Goal: Task Accomplishment & Management: Manage account settings

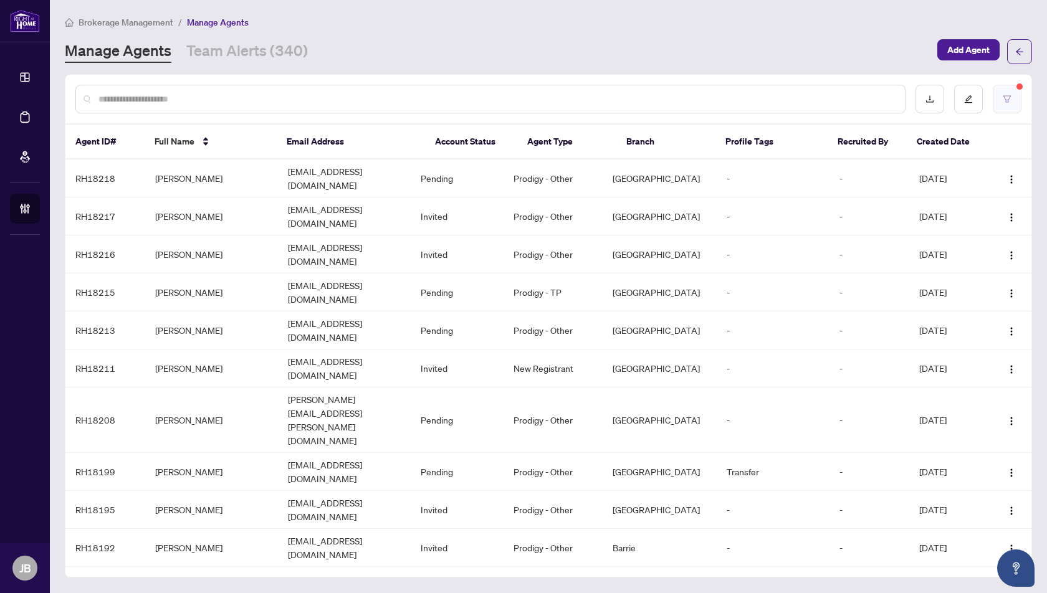
click at [1007, 99] on icon "filter" at bounding box center [1007, 99] width 9 height 9
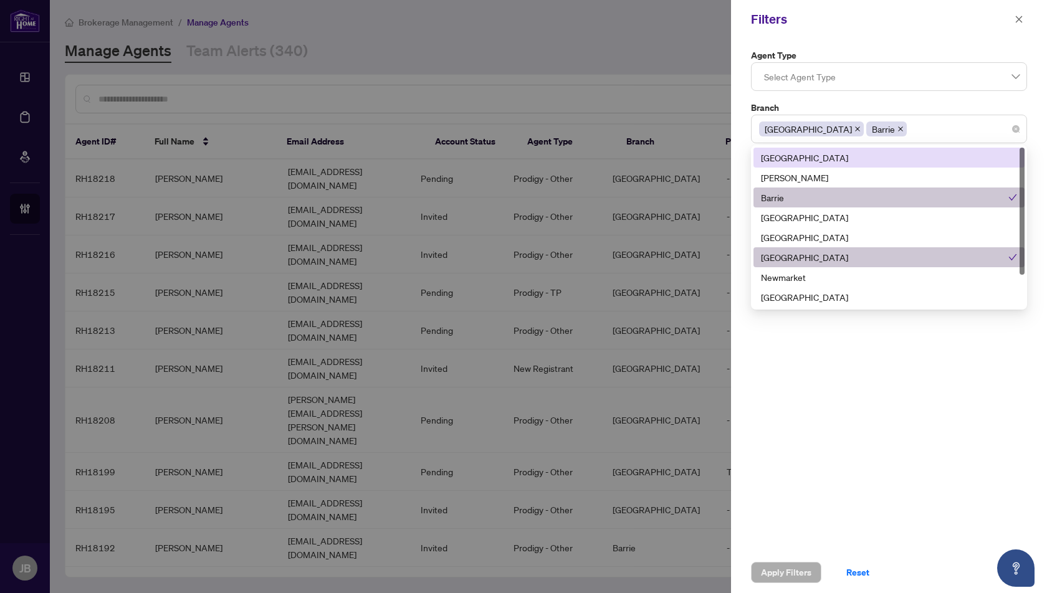
click at [895, 133] on div "Mississauga Barrie" at bounding box center [889, 129] width 260 height 22
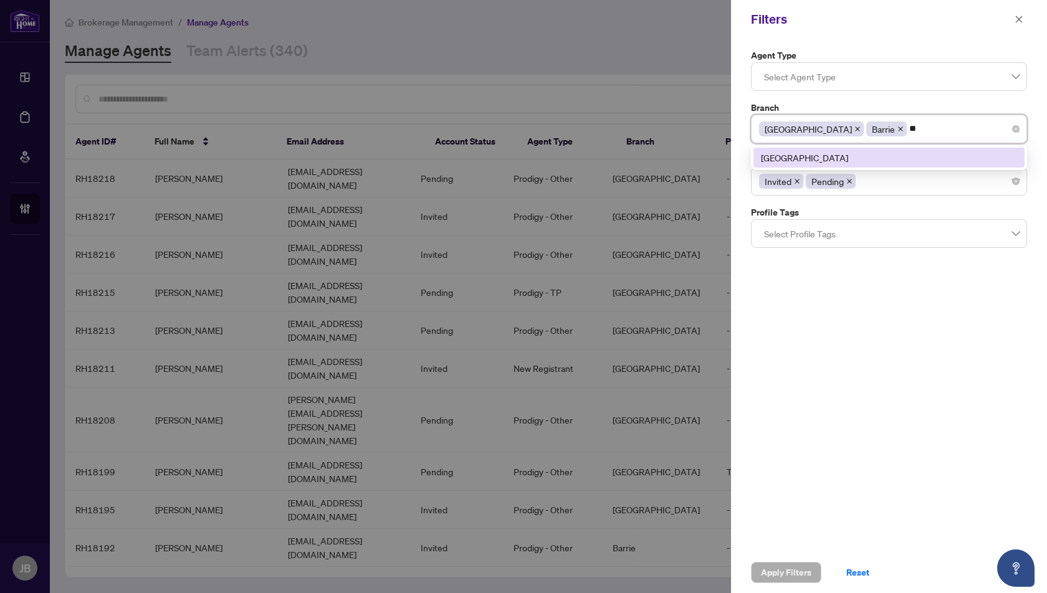
type input "***"
click at [830, 159] on div "[GEOGRAPHIC_DATA]" at bounding box center [889, 158] width 256 height 14
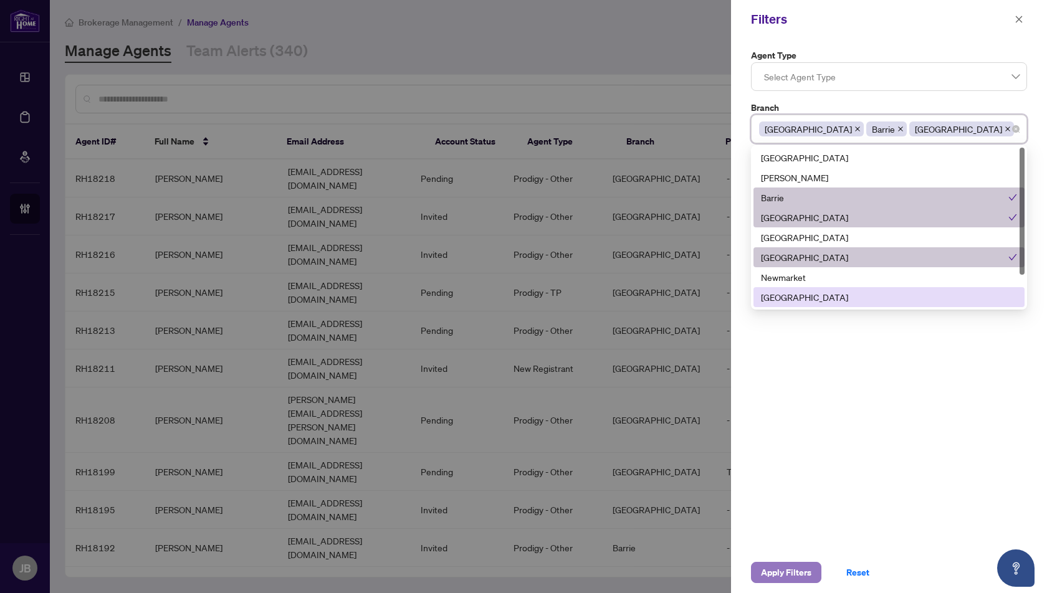
click at [788, 571] on span "Apply Filters" at bounding box center [786, 573] width 50 height 20
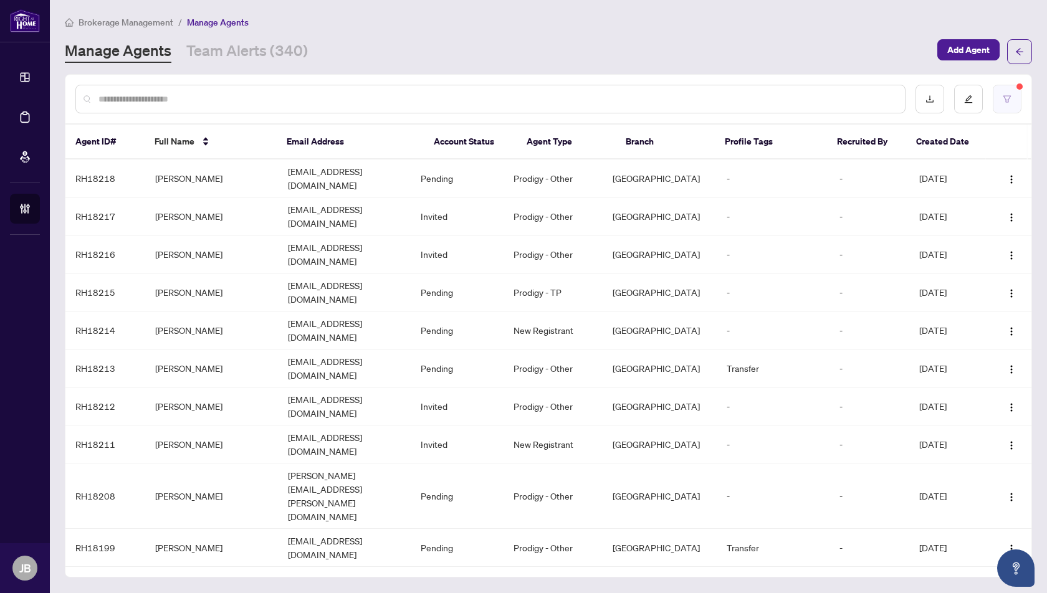
click at [1008, 99] on icon "filter" at bounding box center [1006, 98] width 7 height 7
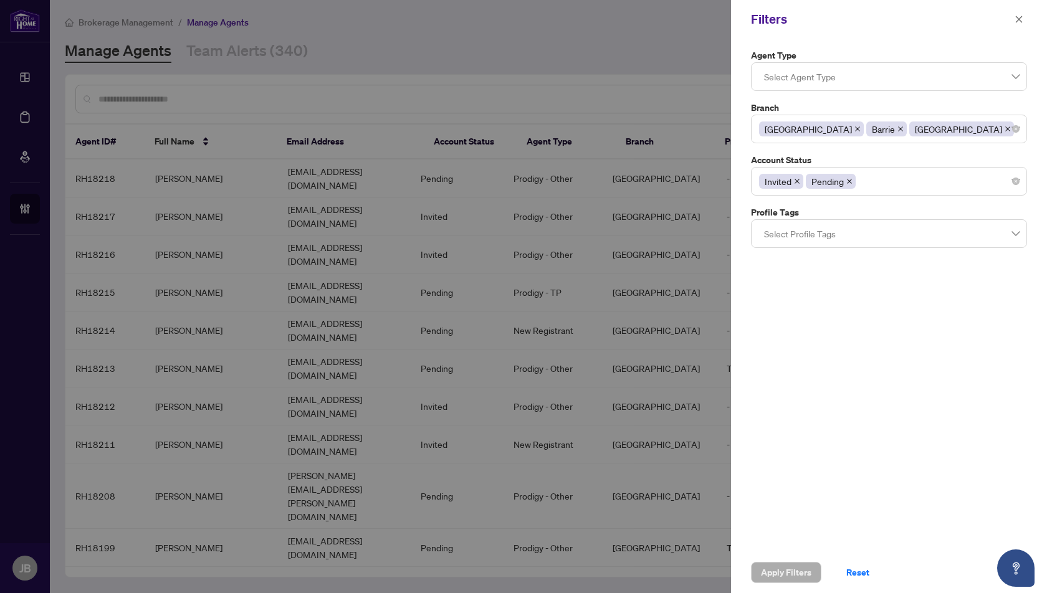
click at [891, 181] on div "Invited Pending" at bounding box center [889, 181] width 260 height 22
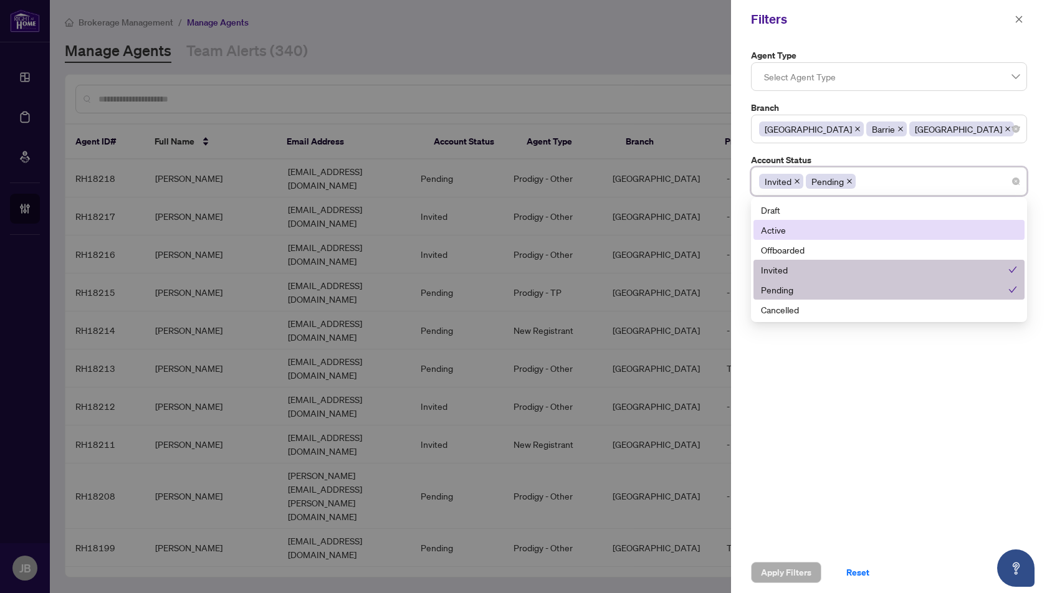
click at [781, 225] on div "Active" at bounding box center [889, 230] width 256 height 14
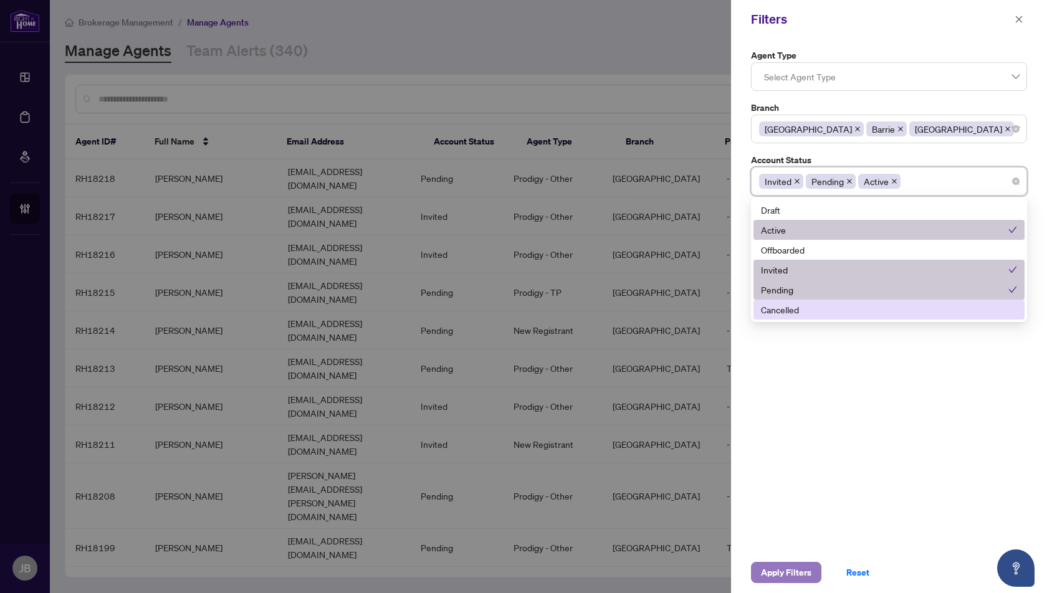
click at [786, 575] on span "Apply Filters" at bounding box center [786, 573] width 50 height 20
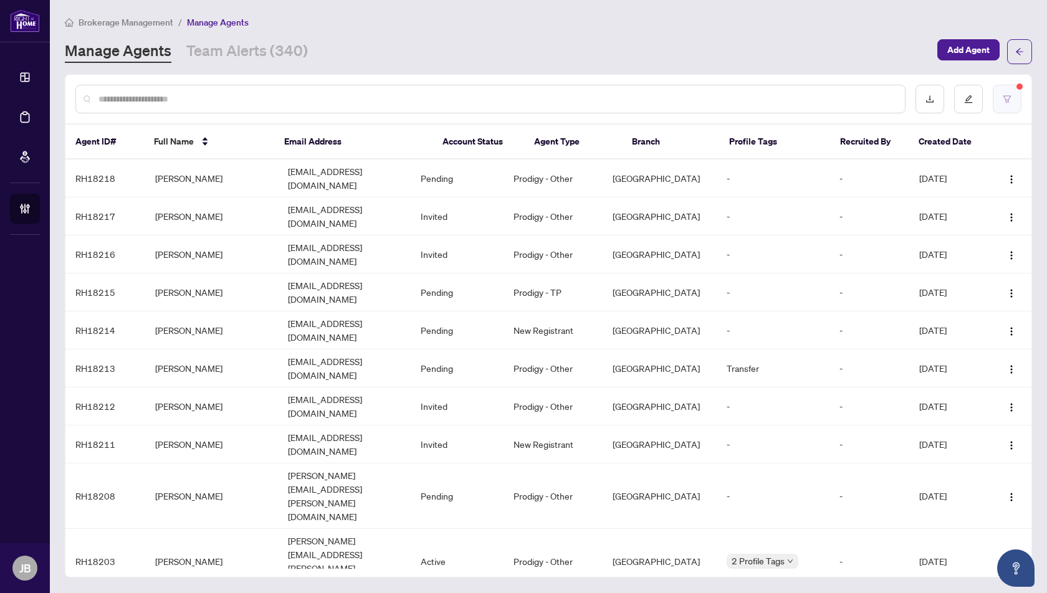
click at [1002, 102] on button "button" at bounding box center [1007, 99] width 29 height 29
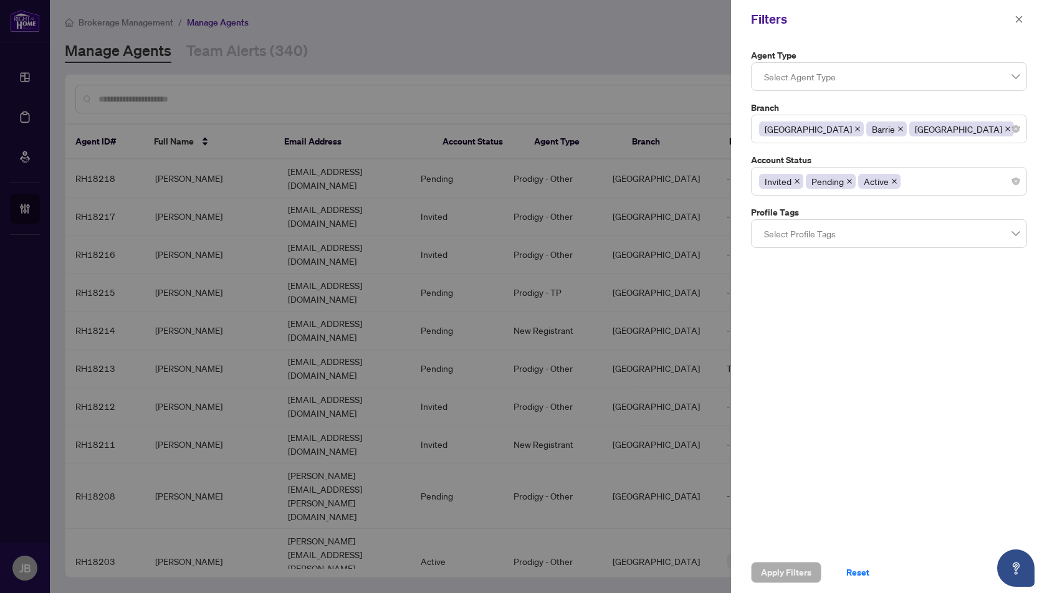
click at [898, 127] on icon "close" at bounding box center [901, 129] width 6 height 6
click at [855, 127] on icon "close" at bounding box center [858, 129] width 6 height 6
click at [891, 180] on icon "close" at bounding box center [894, 181] width 6 height 6
click at [783, 576] on span "Apply Filters" at bounding box center [786, 573] width 50 height 20
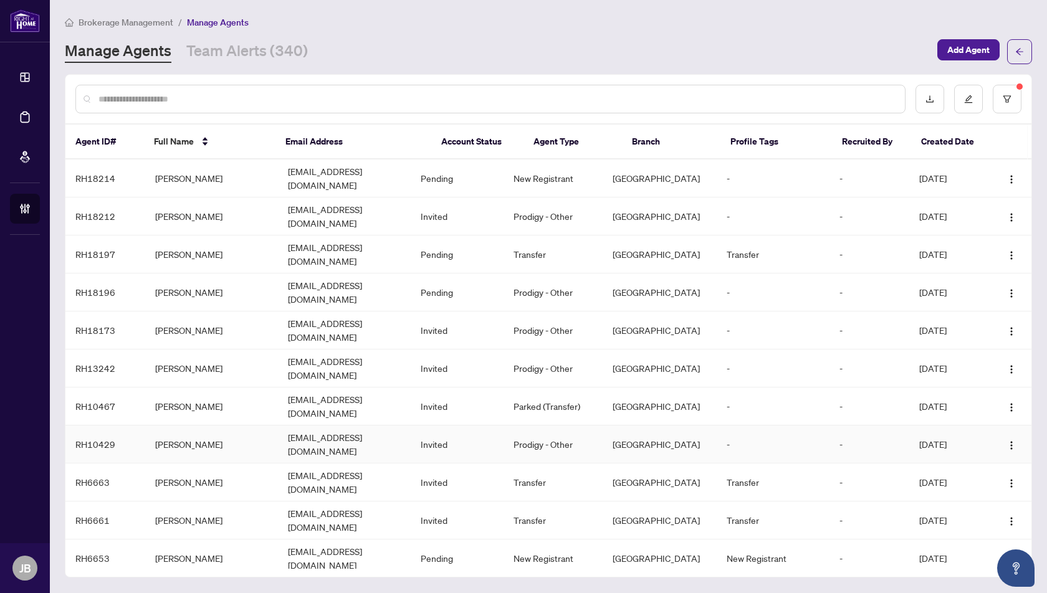
drag, startPoint x: 227, startPoint y: 385, endPoint x: 156, endPoint y: 384, distance: 71.7
click at [155, 426] on td "Mohammad Uddin" at bounding box center [211, 445] width 133 height 38
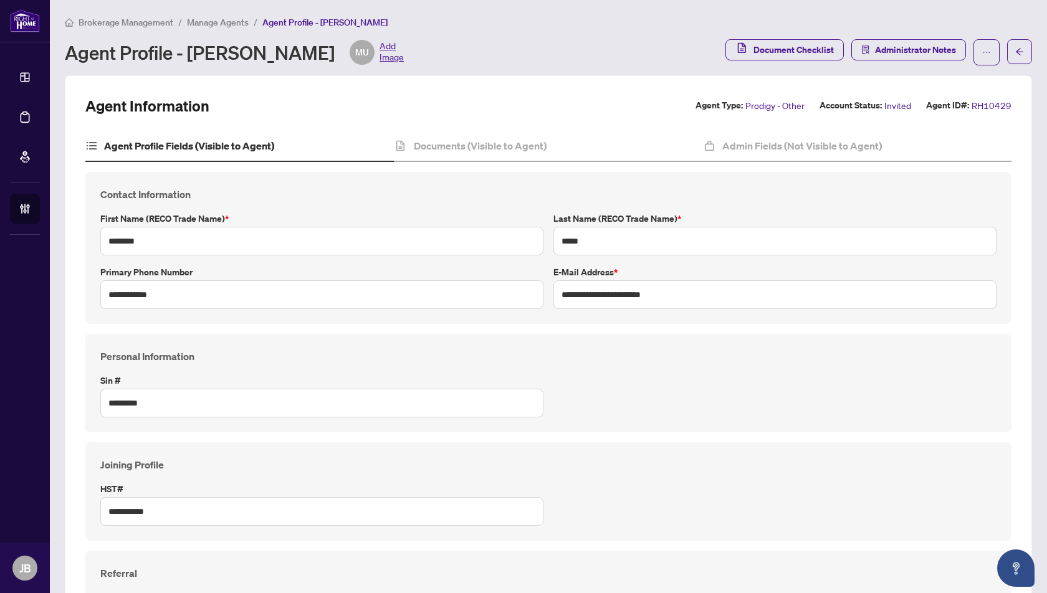
drag, startPoint x: 345, startPoint y: 54, endPoint x: 192, endPoint y: 60, distance: 152.8
click at [191, 60] on div "Agent Profile - Mohammad Uddin MU Add Image" at bounding box center [234, 52] width 339 height 25
copy div "Mohammad Uddin"
click at [1022, 55] on icon "arrow-left" at bounding box center [1019, 51] width 9 height 9
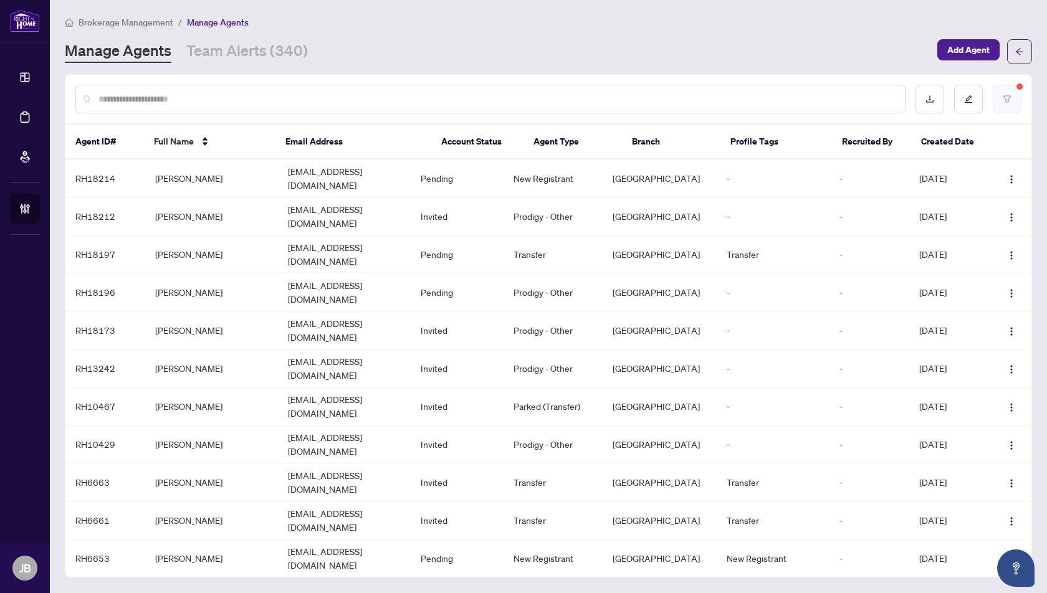
click at [1009, 103] on button "button" at bounding box center [1007, 99] width 29 height 29
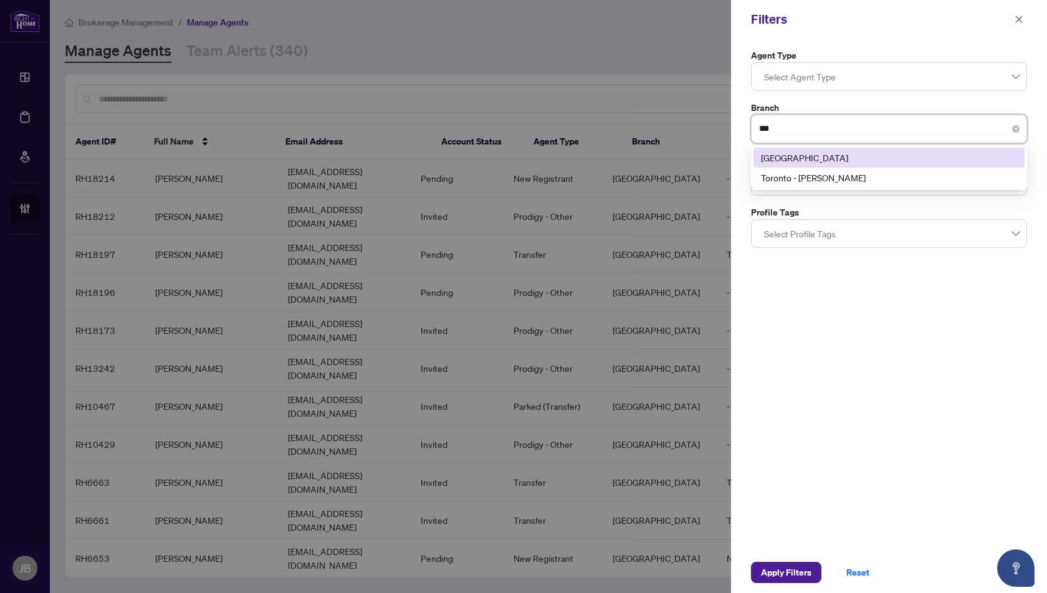
type input "****"
click at [798, 155] on div "[GEOGRAPHIC_DATA]" at bounding box center [889, 158] width 256 height 14
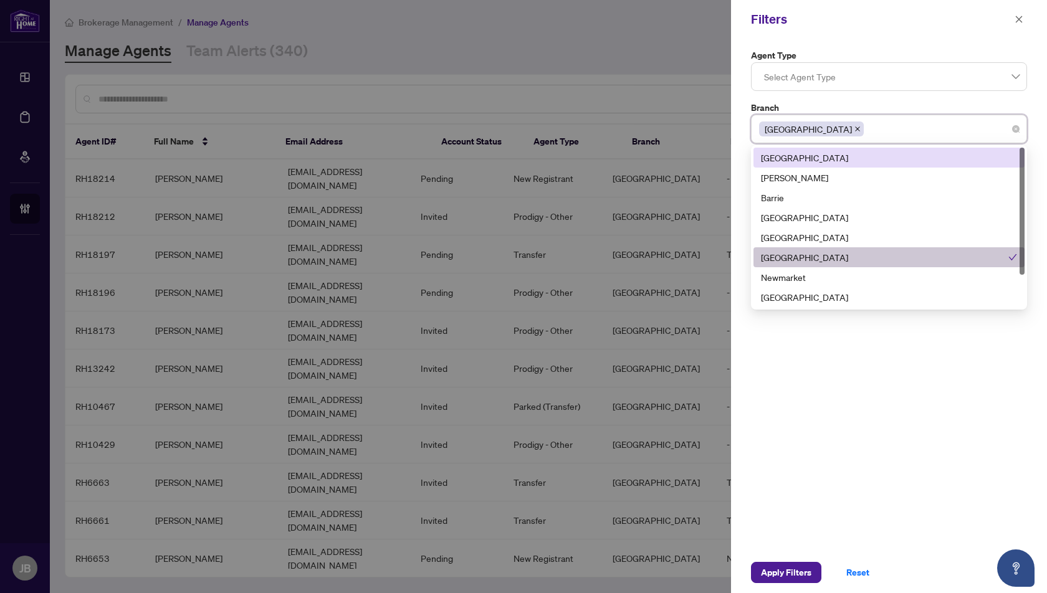
click at [875, 101] on label "Branch" at bounding box center [889, 108] width 276 height 14
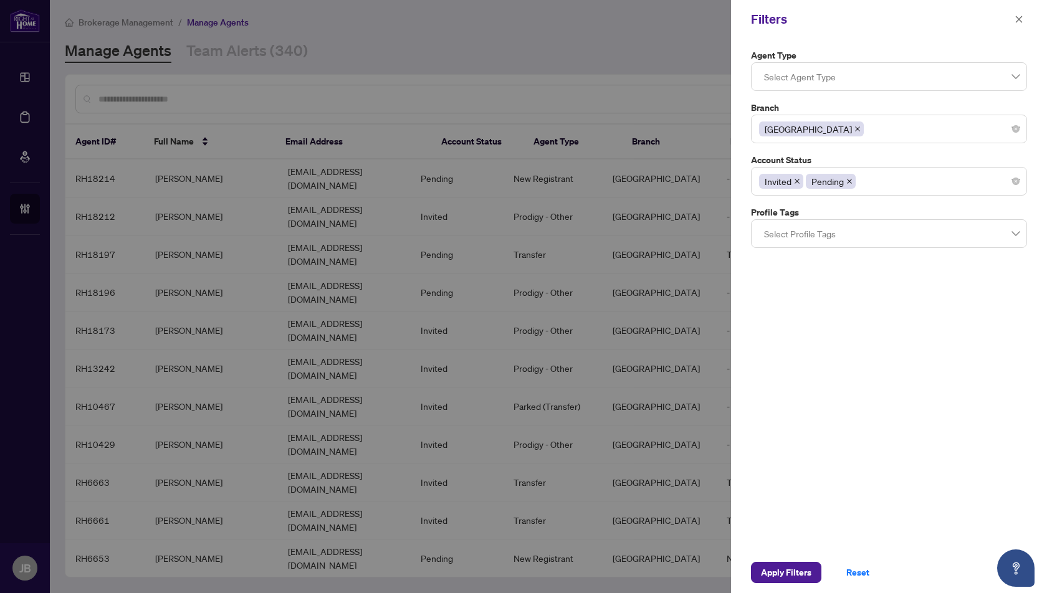
click at [883, 182] on div "Invited Pending" at bounding box center [889, 181] width 260 height 22
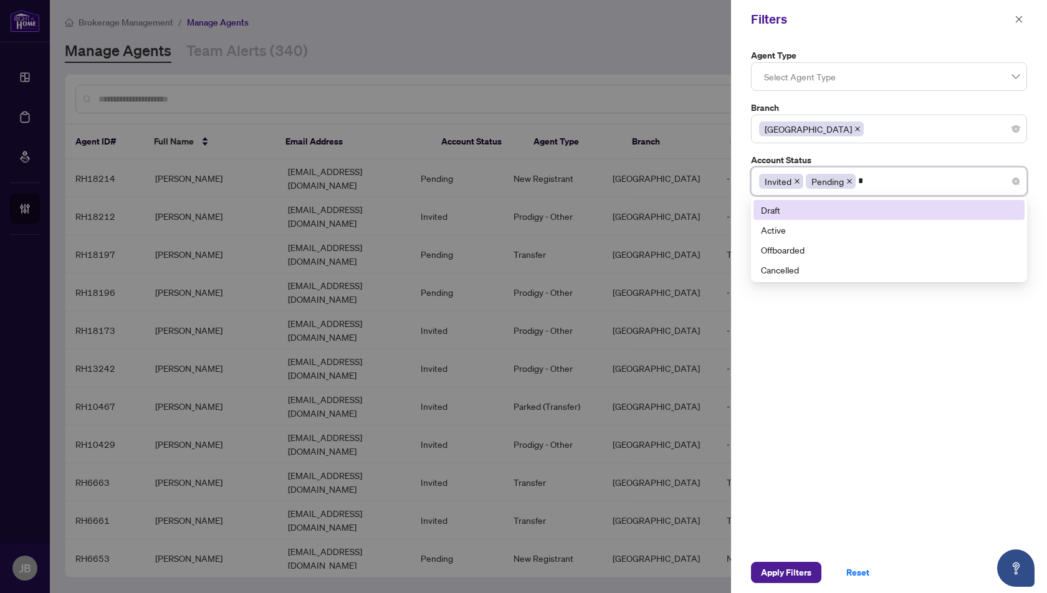
type input "**"
click at [842, 208] on div "Active" at bounding box center [889, 210] width 256 height 14
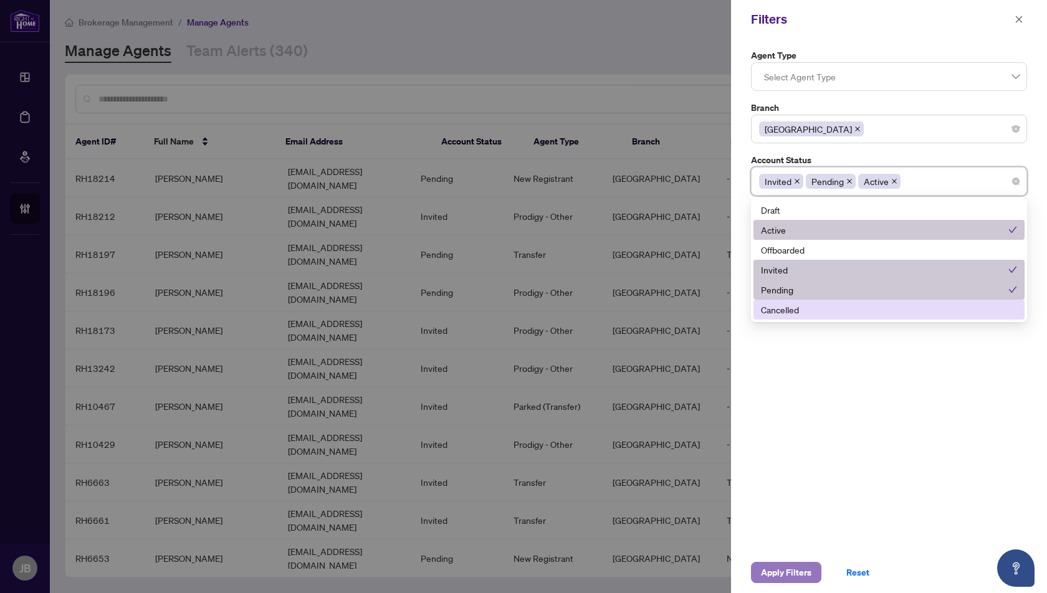
click at [797, 574] on span "Apply Filters" at bounding box center [786, 573] width 50 height 20
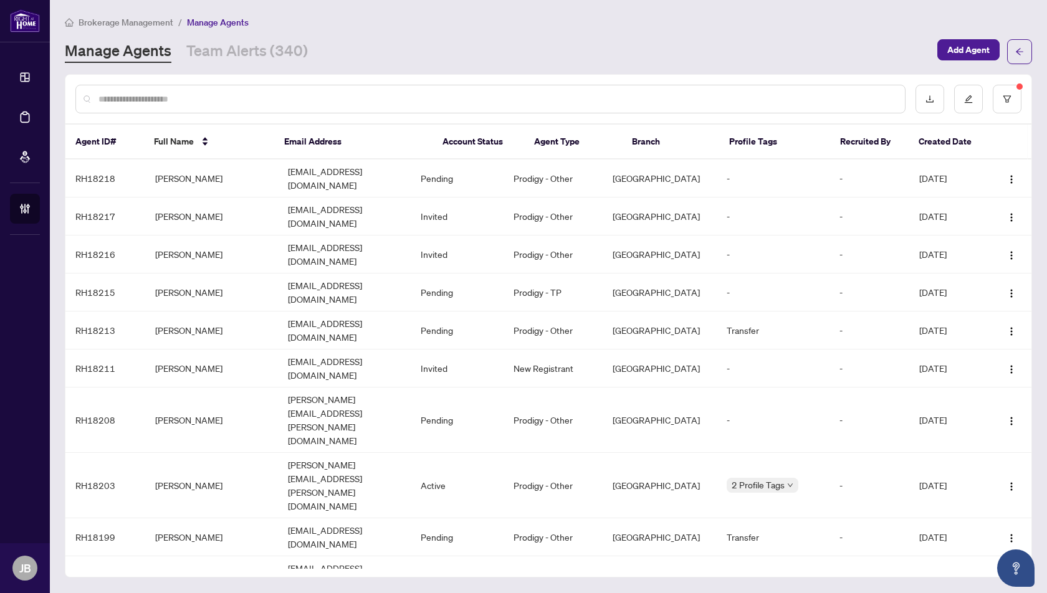
click at [141, 93] on input "text" at bounding box center [496, 99] width 797 height 14
paste input "**********"
type input "**********"
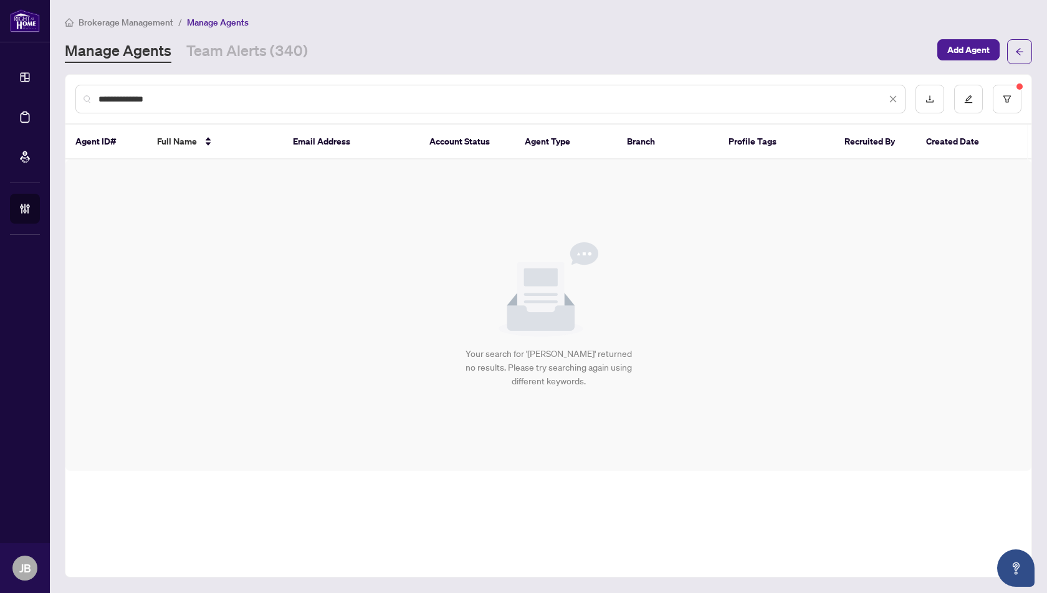
click at [178, 100] on input "**********" at bounding box center [492, 99] width 788 height 14
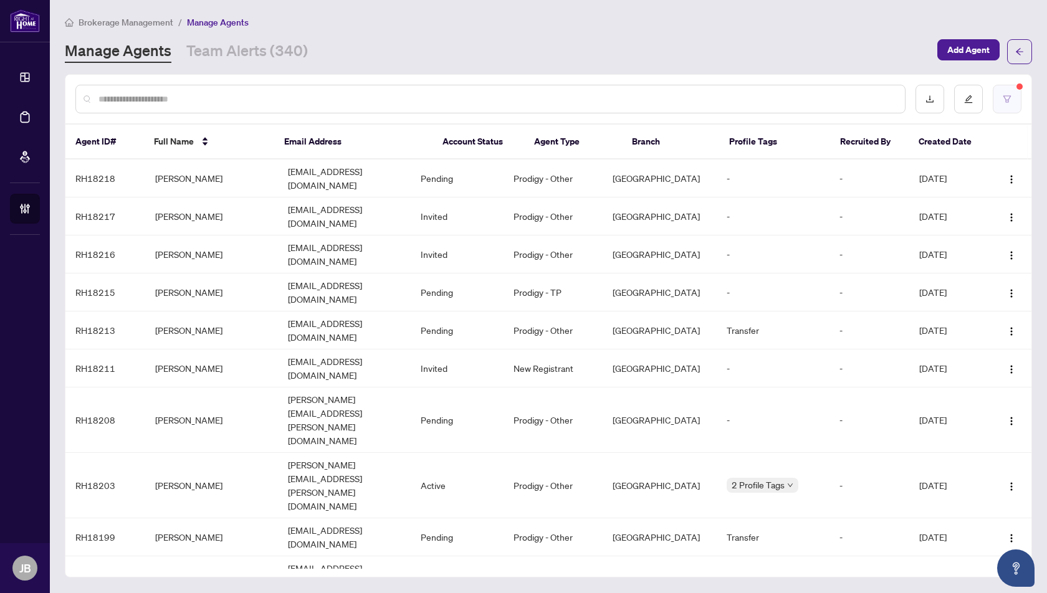
click at [1007, 98] on icon "filter" at bounding box center [1007, 99] width 9 height 9
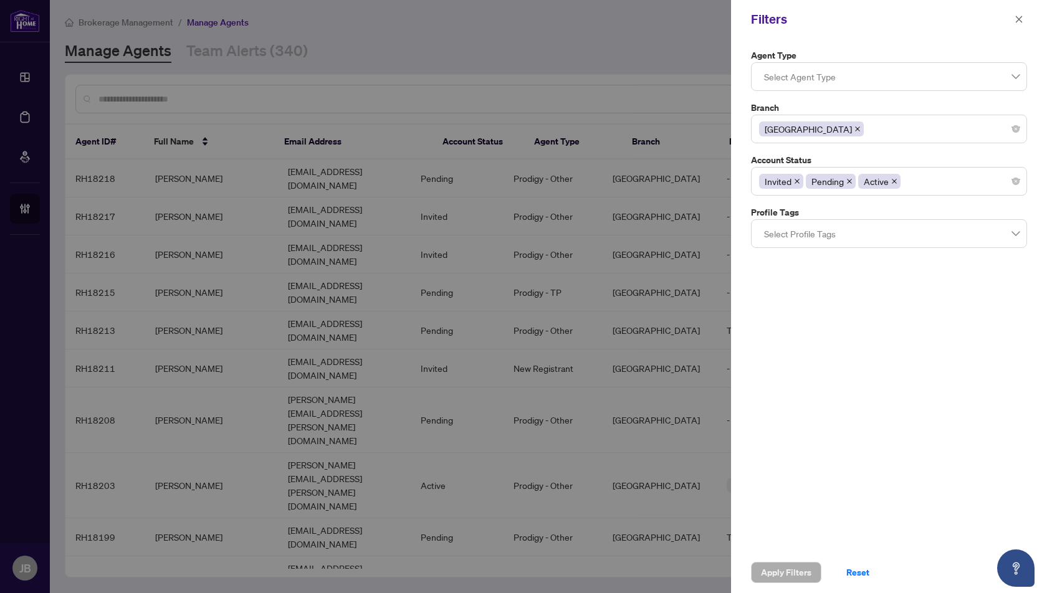
click at [891, 180] on icon "close" at bounding box center [894, 181] width 6 height 6
click at [777, 573] on span "Apply Filters" at bounding box center [786, 573] width 50 height 20
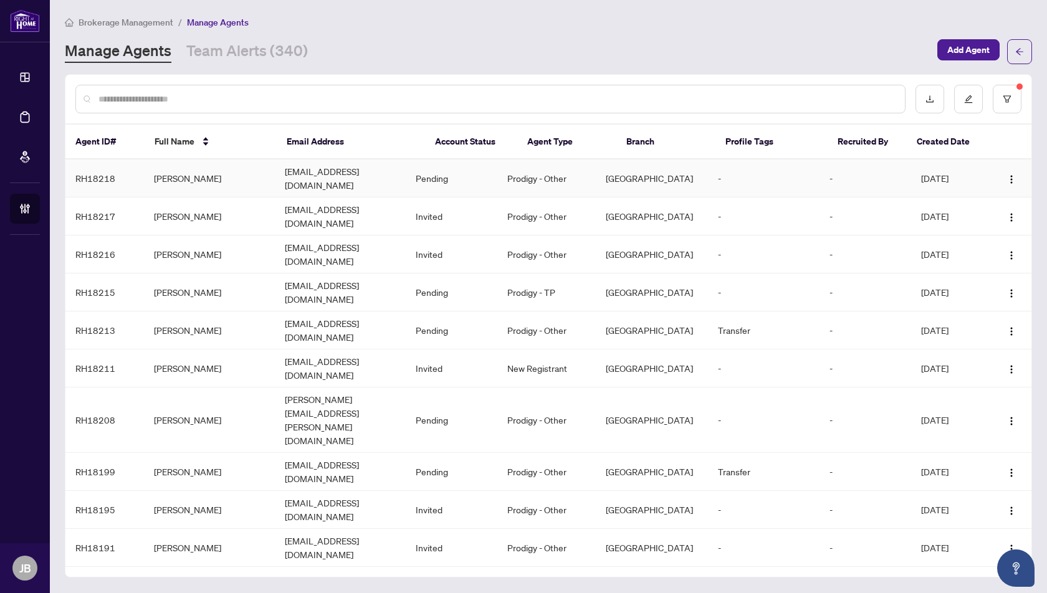
click at [180, 171] on td "[PERSON_NAME]" at bounding box center [209, 179] width 131 height 38
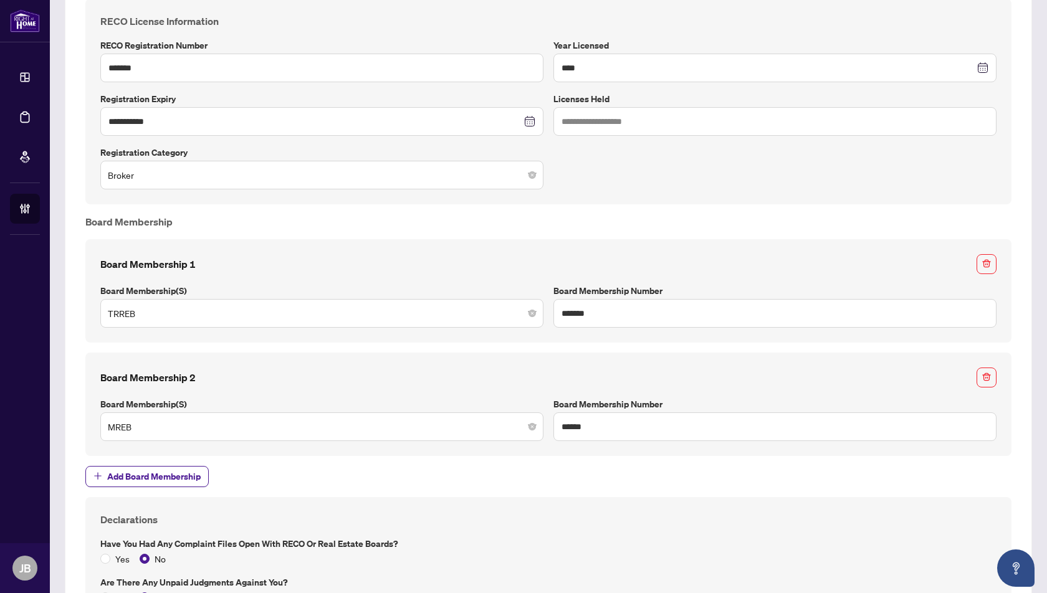
scroll to position [975, 0]
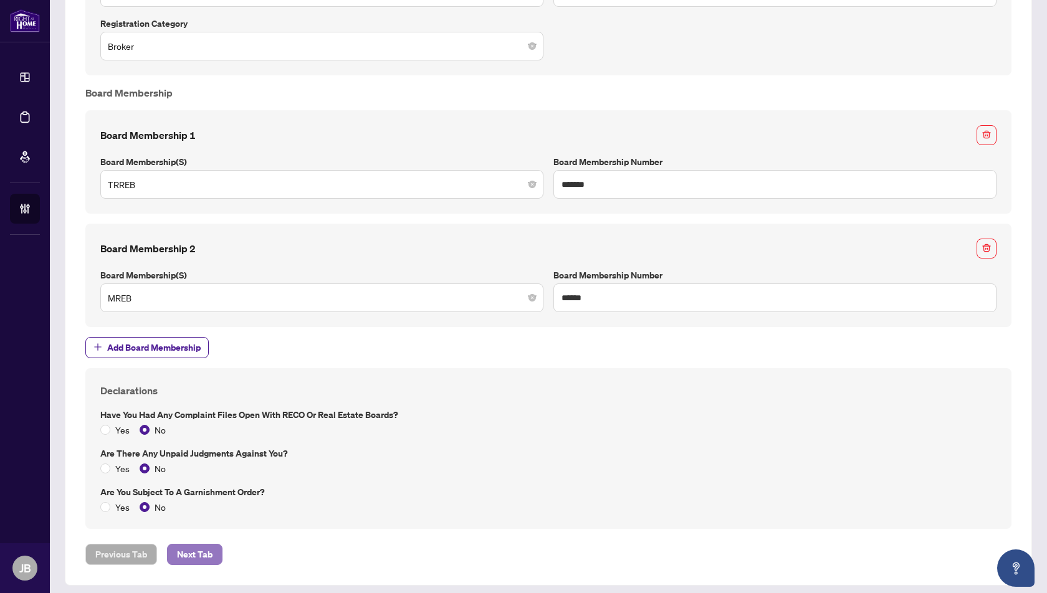
click at [201, 547] on span "Next Tab" at bounding box center [195, 555] width 36 height 20
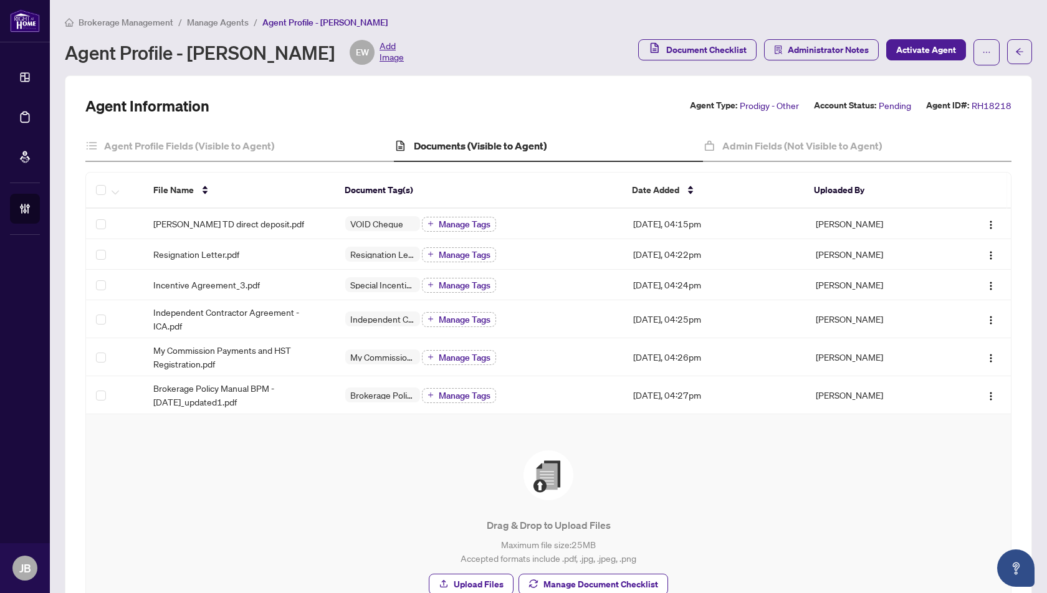
scroll to position [105, 0]
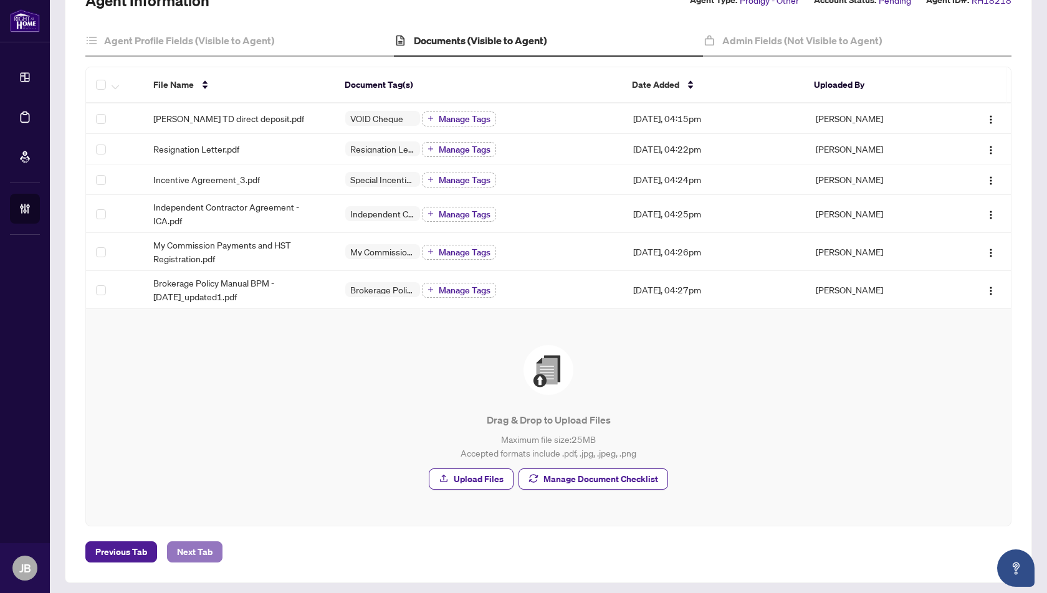
click at [196, 547] on span "Next Tab" at bounding box center [195, 552] width 36 height 20
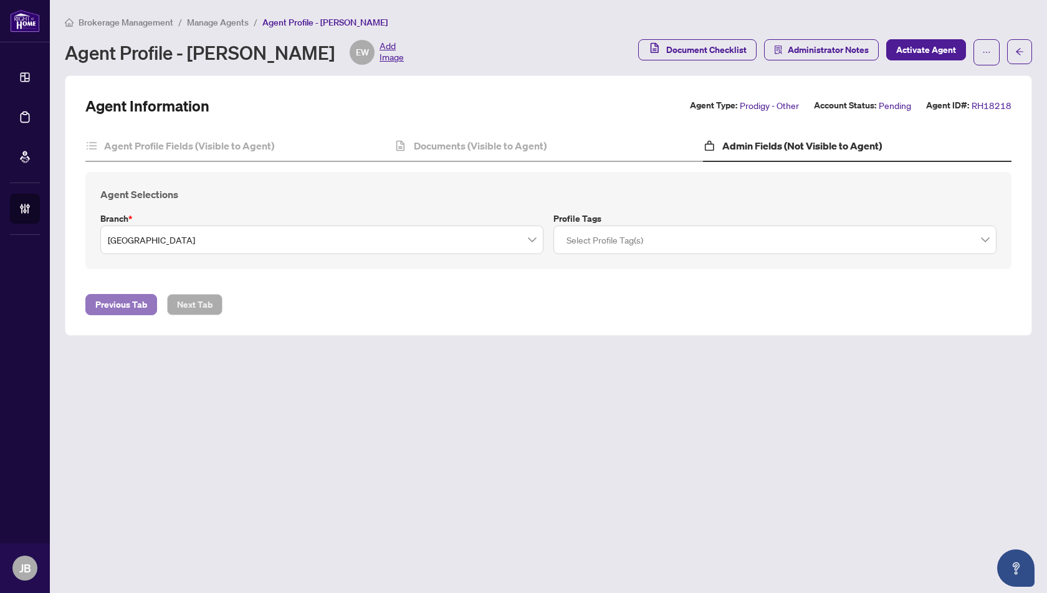
click at [128, 304] on span "Previous Tab" at bounding box center [121, 305] width 52 height 20
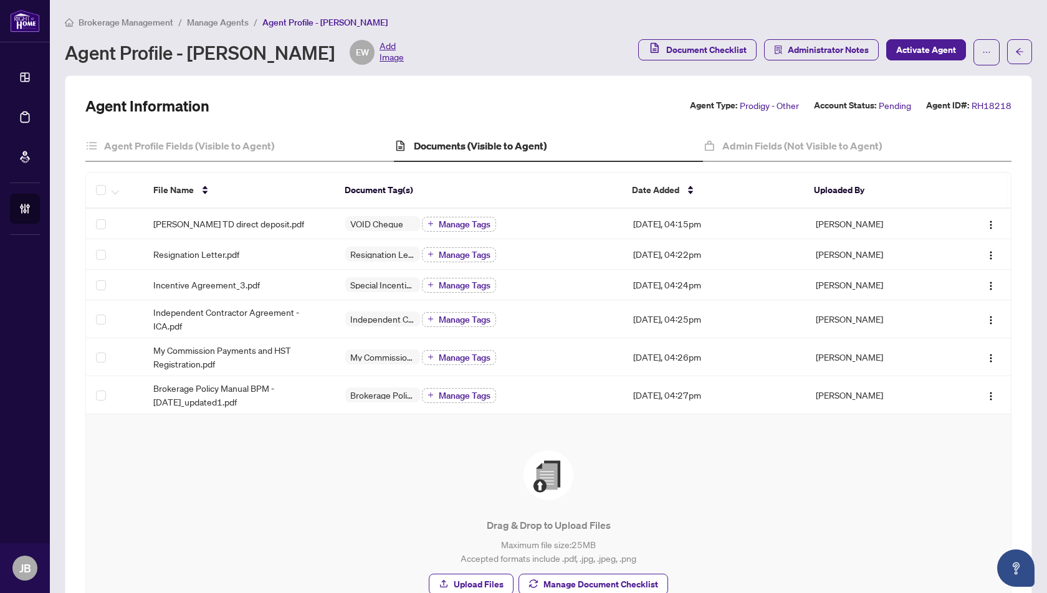
click at [208, 22] on span "Manage Agents" at bounding box center [218, 22] width 62 height 11
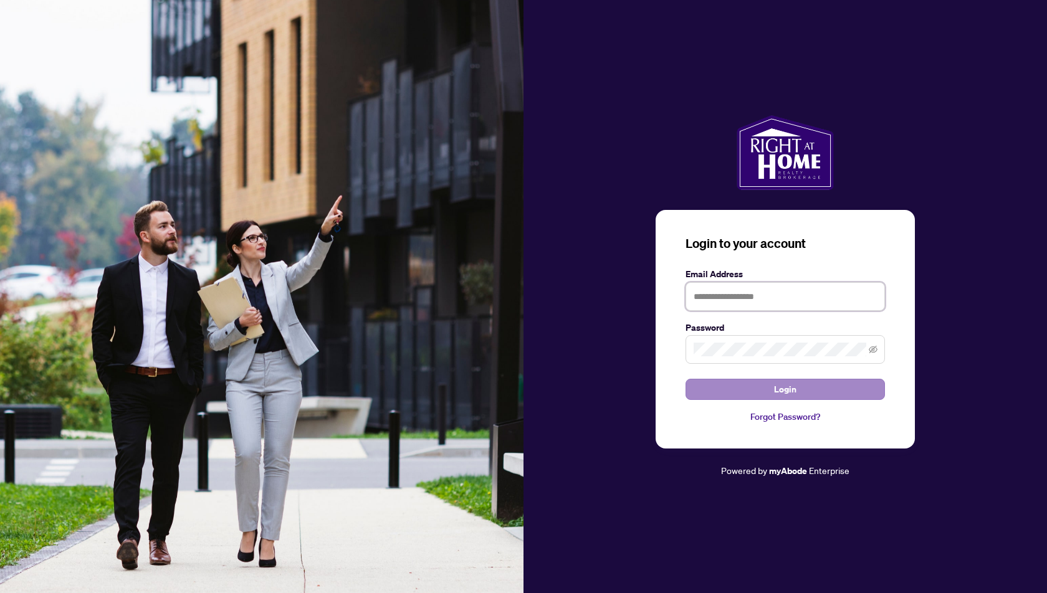
type input "**********"
click at [807, 393] on button "Login" at bounding box center [785, 389] width 199 height 21
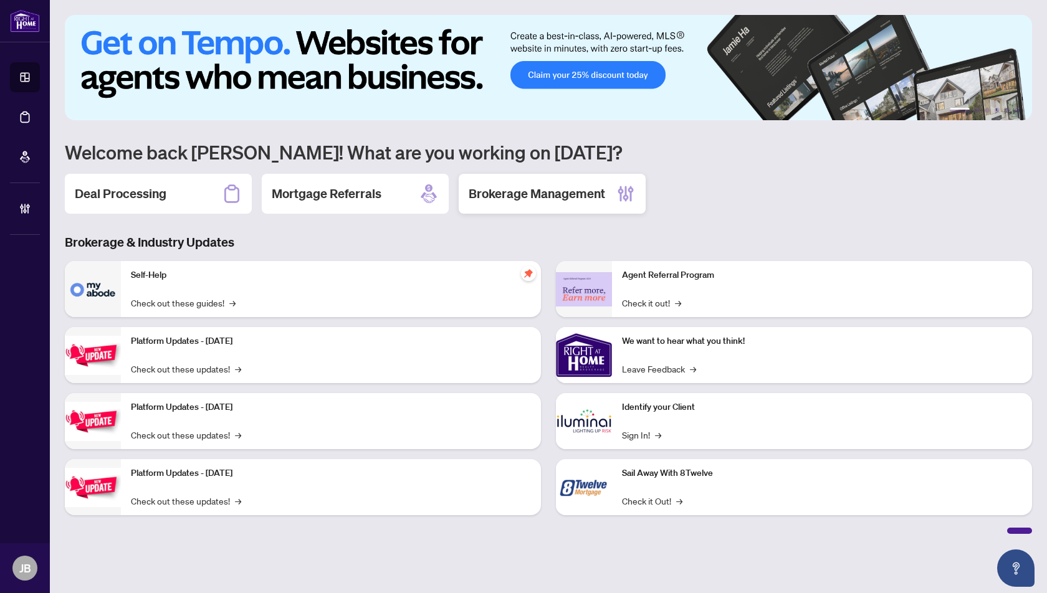
click at [539, 198] on h2 "Brokerage Management" at bounding box center [537, 193] width 136 height 17
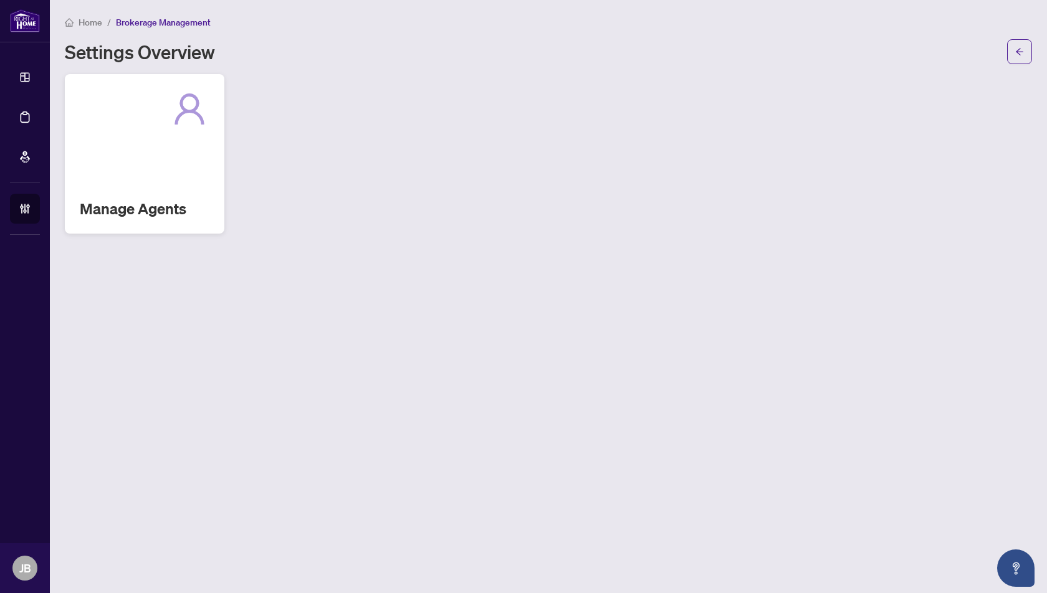
click at [160, 130] on div "Manage Agents" at bounding box center [145, 154] width 160 height 160
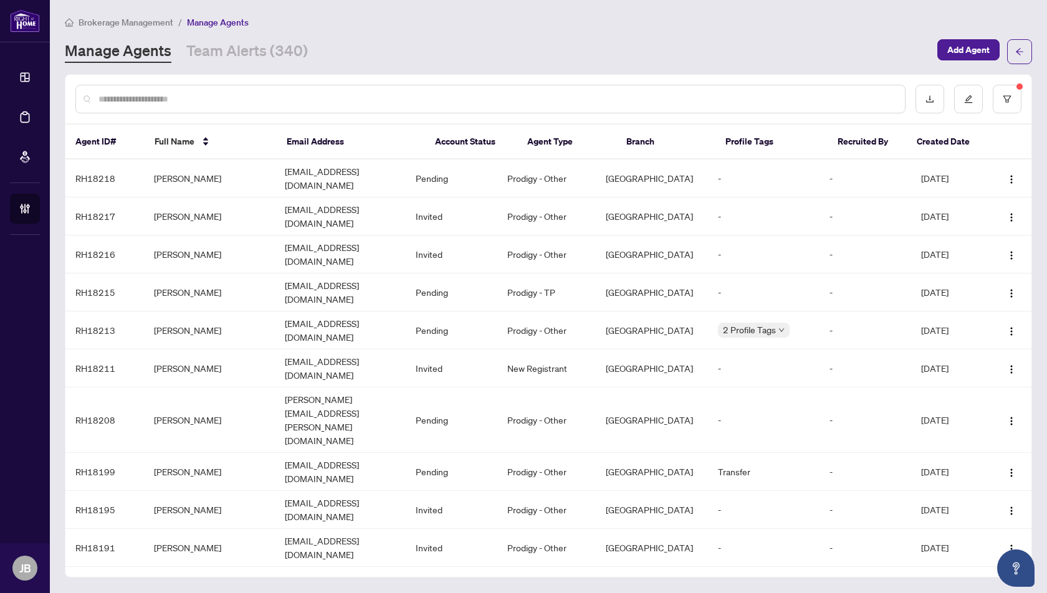
click at [205, 97] on input "text" at bounding box center [496, 99] width 797 height 14
paste input "**********"
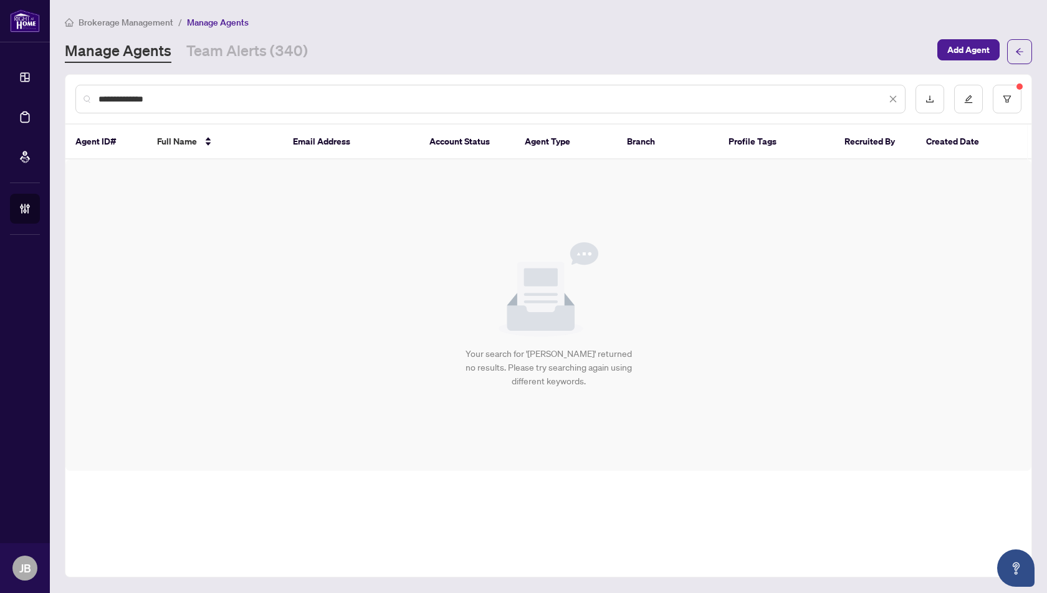
type input "**********"
click at [1012, 108] on button "button" at bounding box center [1007, 99] width 29 height 29
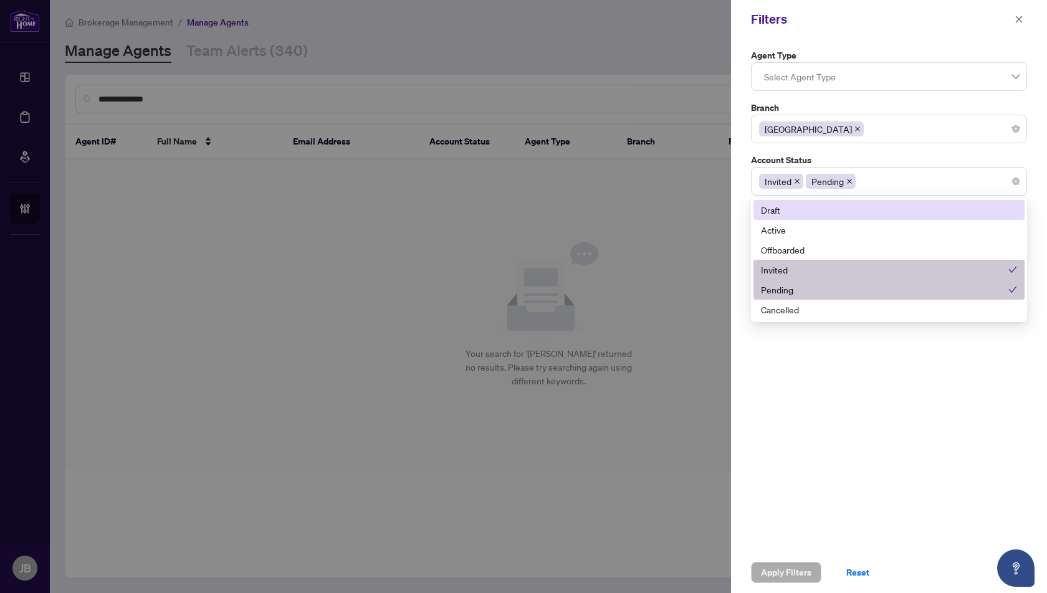
click at [872, 183] on div "Invited Pending" at bounding box center [889, 181] width 260 height 22
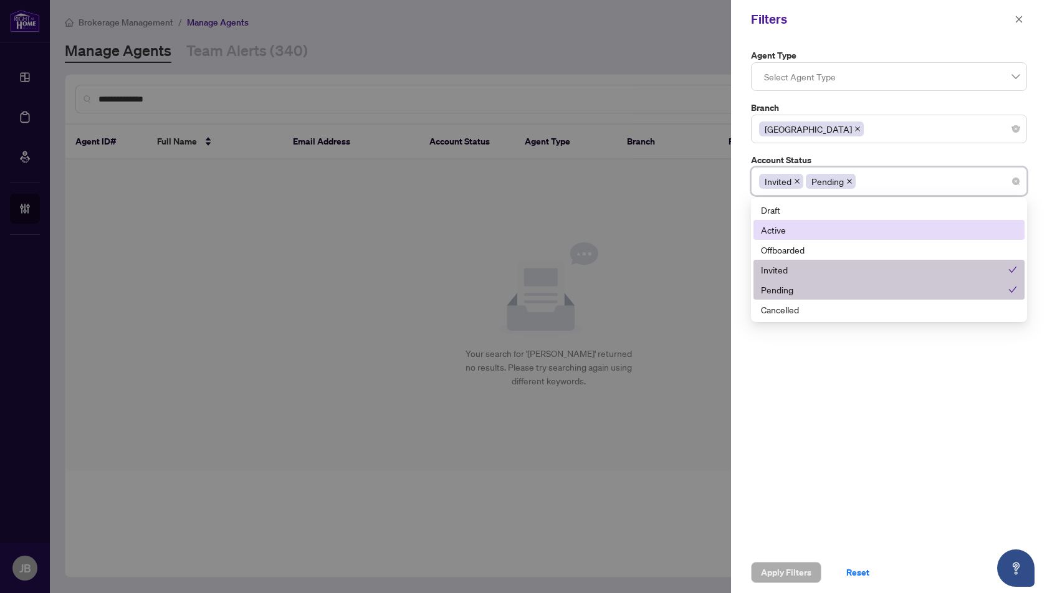
click at [784, 229] on div "Active" at bounding box center [889, 230] width 256 height 14
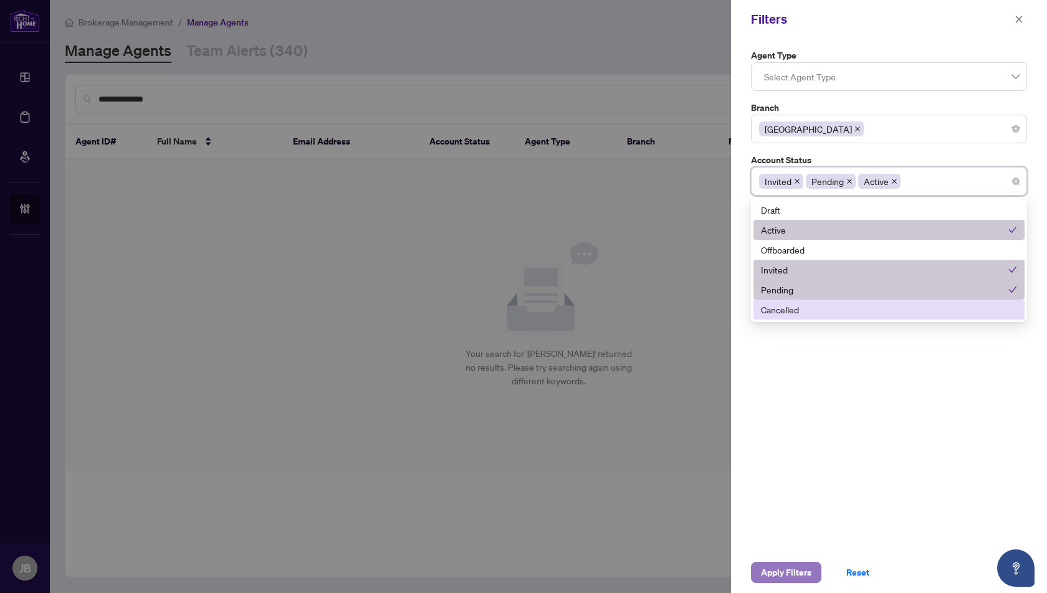
click at [787, 573] on span "Apply Filters" at bounding box center [786, 573] width 50 height 20
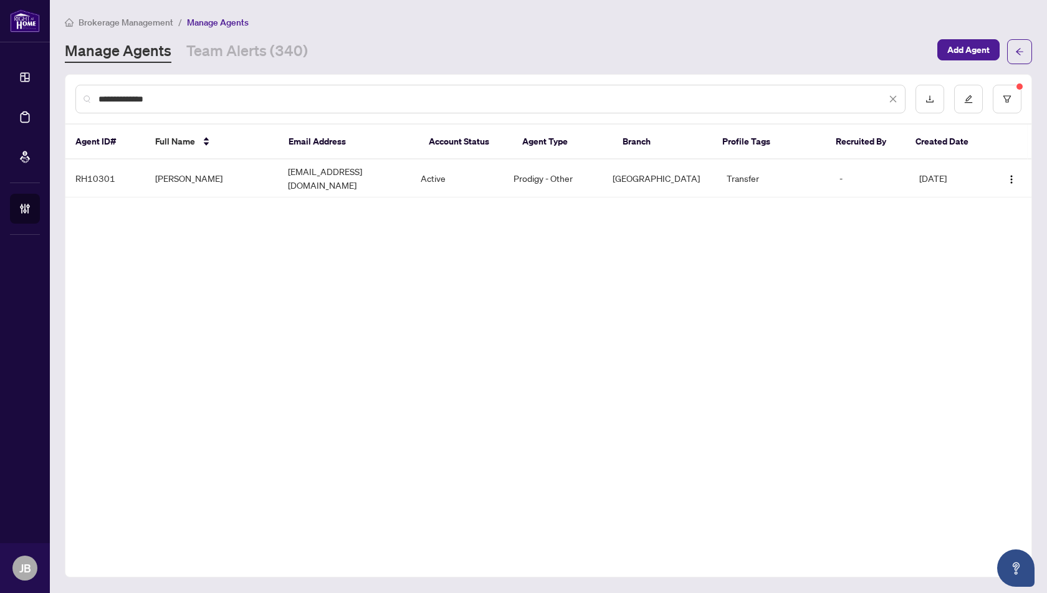
click at [145, 19] on span "Brokerage Management" at bounding box center [126, 22] width 95 height 11
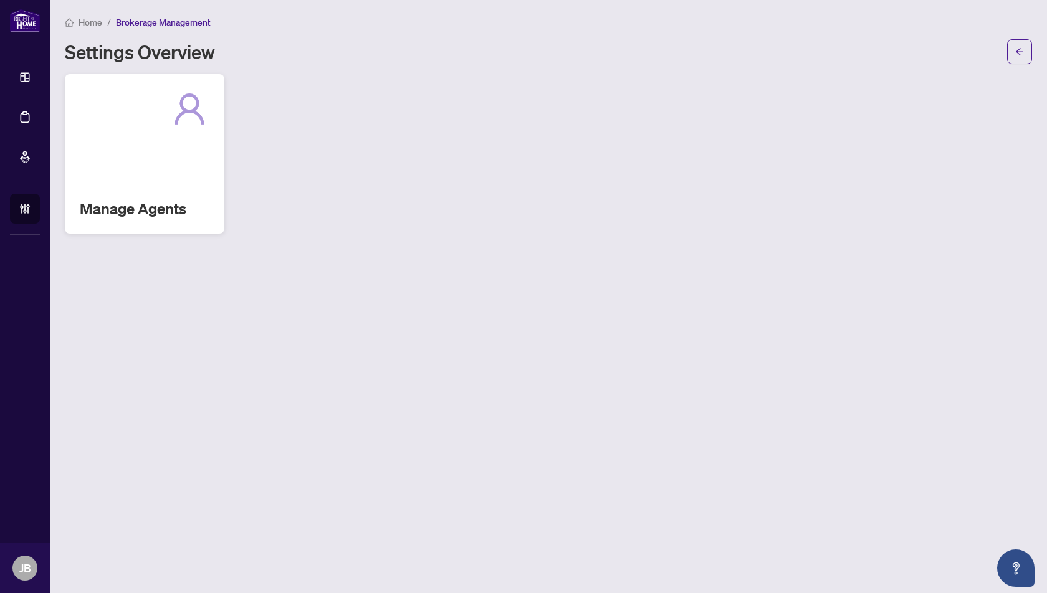
click at [161, 108] on div at bounding box center [145, 109] width 130 height 40
